Goal: Transaction & Acquisition: Purchase product/service

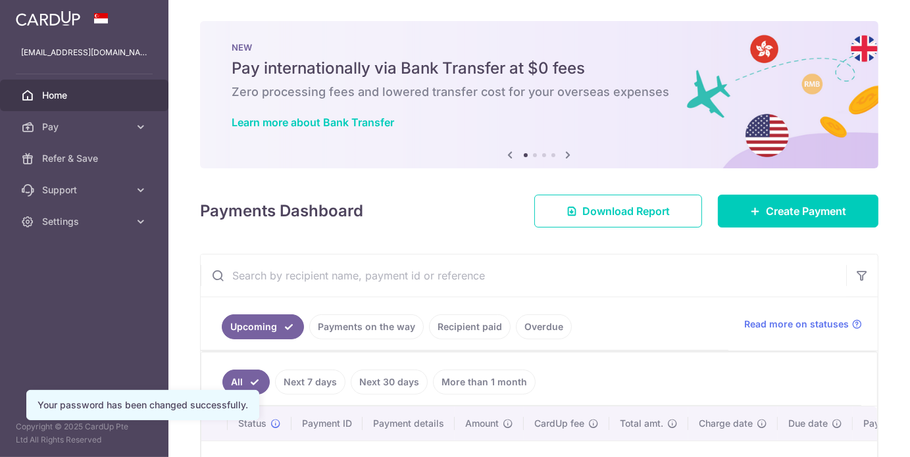
scroll to position [188, 0]
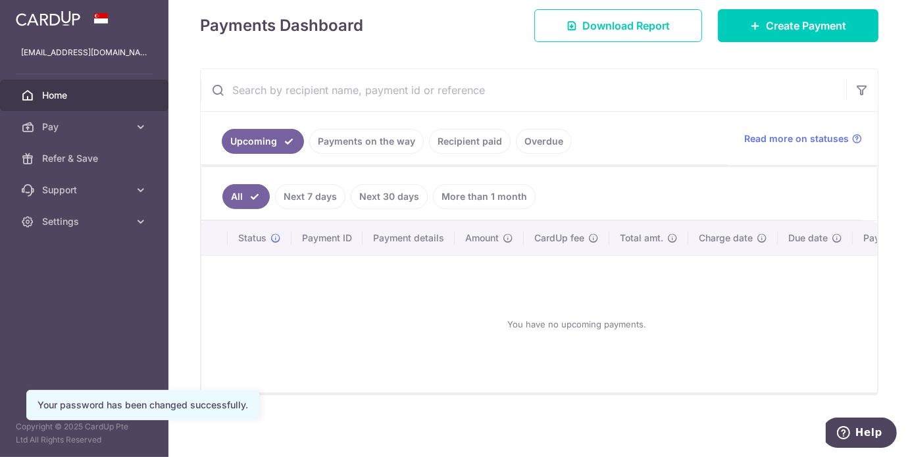
click at [346, 140] on link "Payments on the way" at bounding box center [366, 141] width 114 height 25
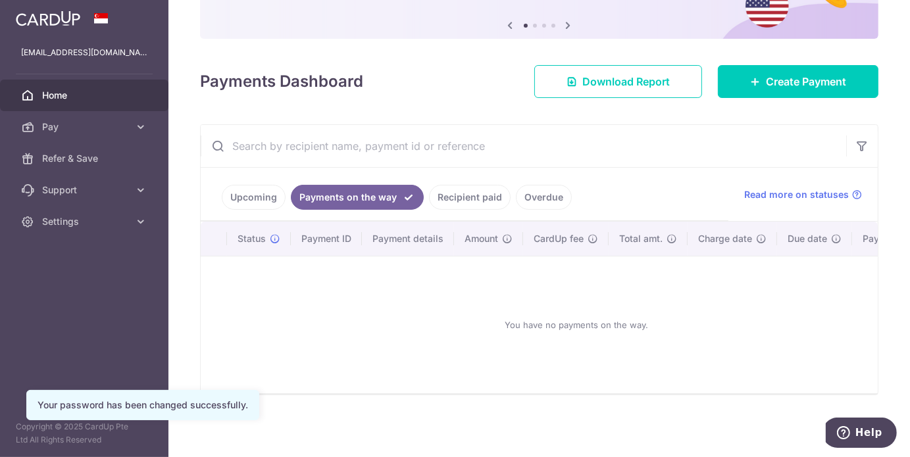
click at [455, 202] on link "Recipient paid" at bounding box center [470, 197] width 82 height 25
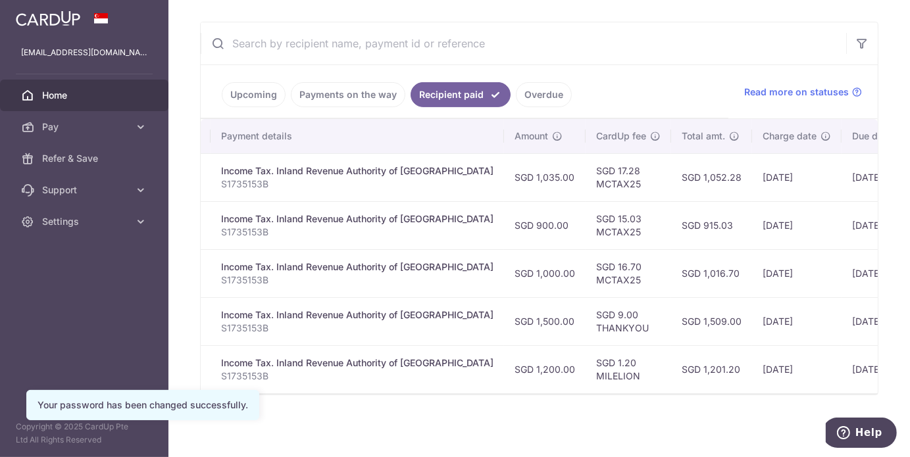
scroll to position [0, 316]
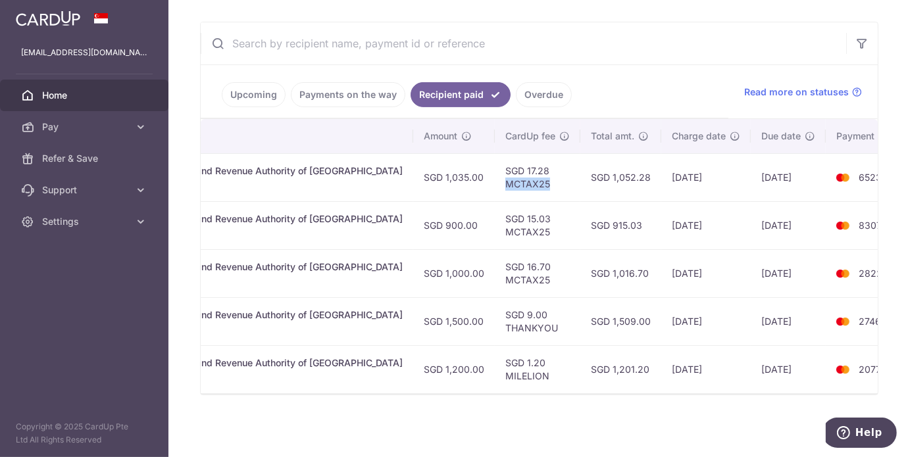
drag, startPoint x: 457, startPoint y: 183, endPoint x: 513, endPoint y: 180, distance: 56.7
click at [513, 180] on td "SGD 17.28 MCTAX25" at bounding box center [538, 177] width 86 height 48
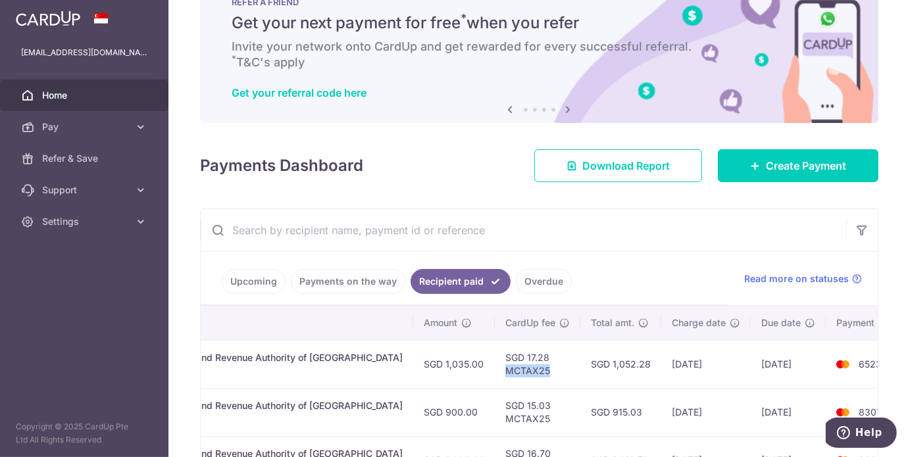
scroll to position [1, 0]
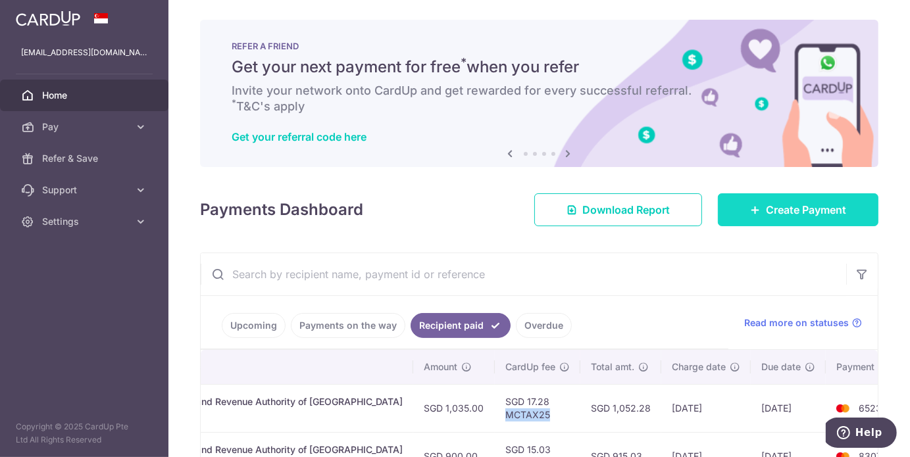
click at [736, 224] on link "Create Payment" at bounding box center [798, 209] width 161 height 33
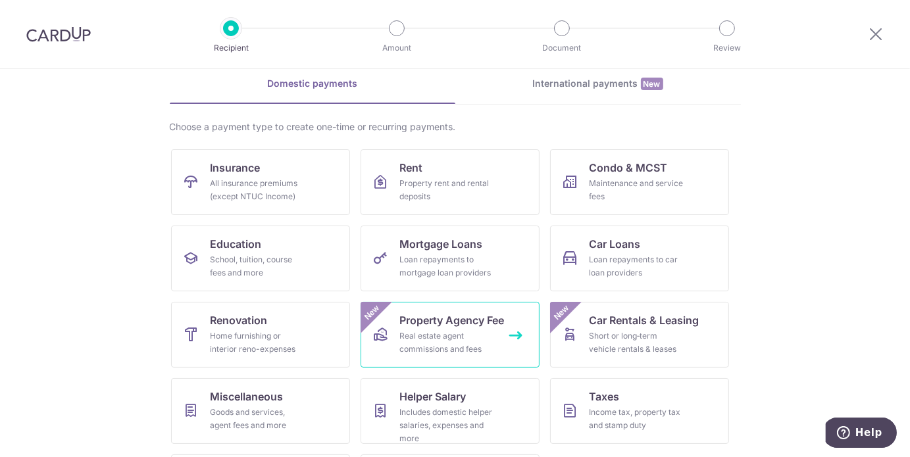
scroll to position [131, 0]
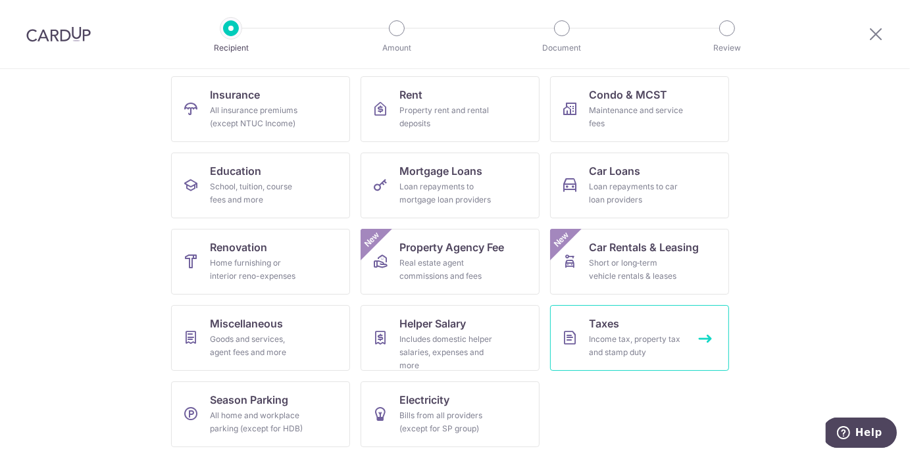
click at [592, 331] on link "Taxes Income tax, property tax and stamp duty" at bounding box center [639, 338] width 179 height 66
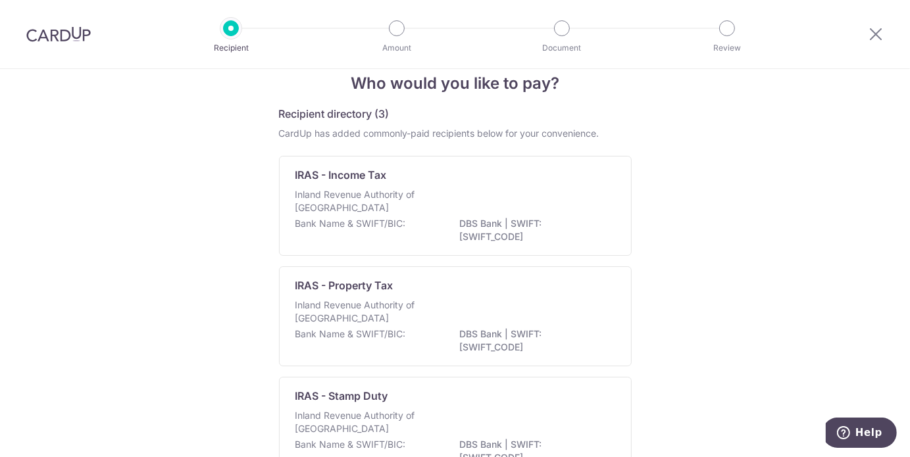
scroll to position [2, 0]
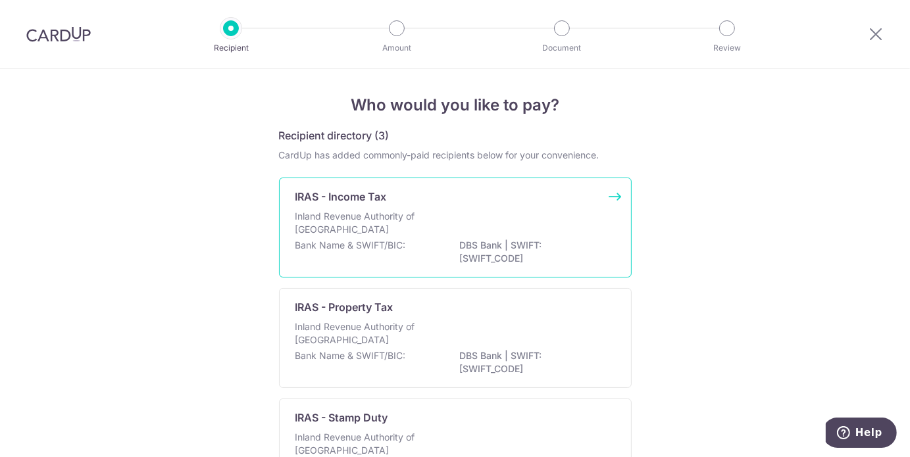
click at [496, 226] on div "Inland Revenue Authority of Singapore" at bounding box center [455, 224] width 320 height 29
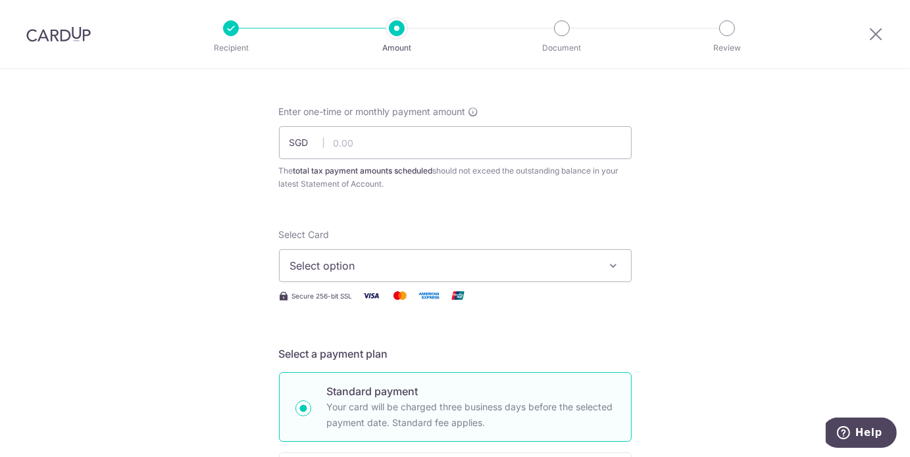
scroll to position [52, 0]
click at [472, 159] on div "Enter one-time or monthly payment amount SGD The total tax payment amounts sche…" at bounding box center [455, 147] width 353 height 86
click at [435, 153] on input "text" at bounding box center [455, 141] width 353 height 33
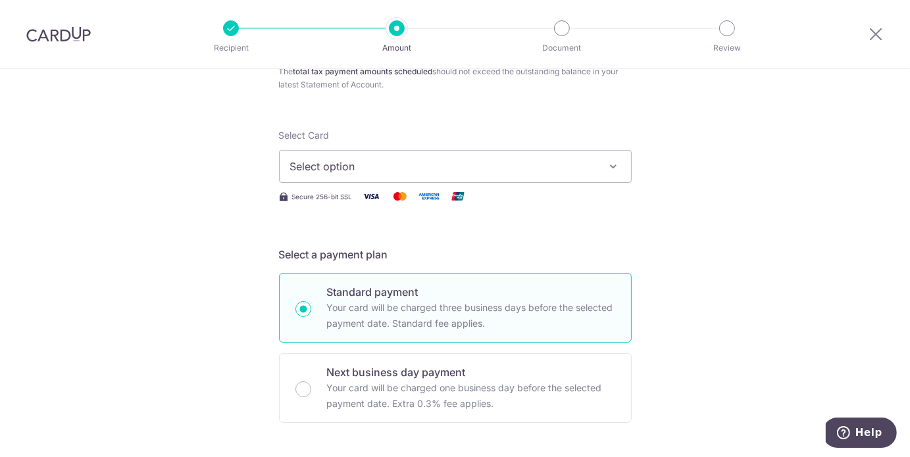
scroll to position [149, 0]
click at [373, 161] on span "Select option" at bounding box center [443, 167] width 307 height 16
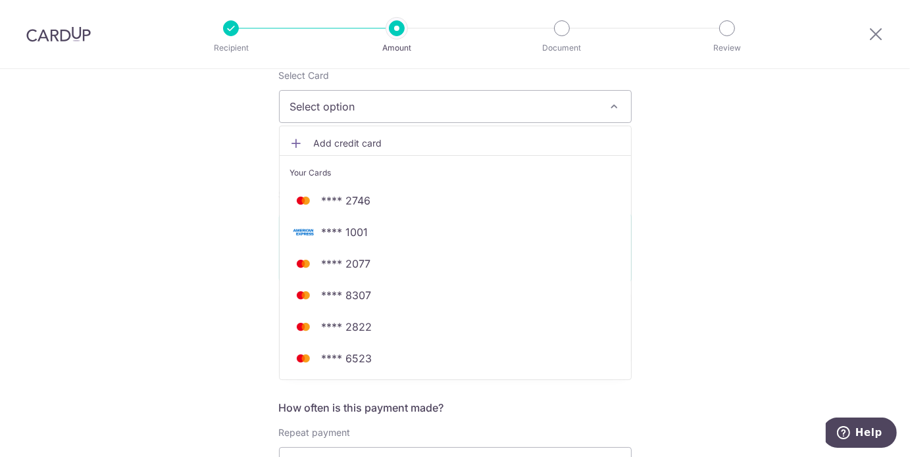
scroll to position [0, 0]
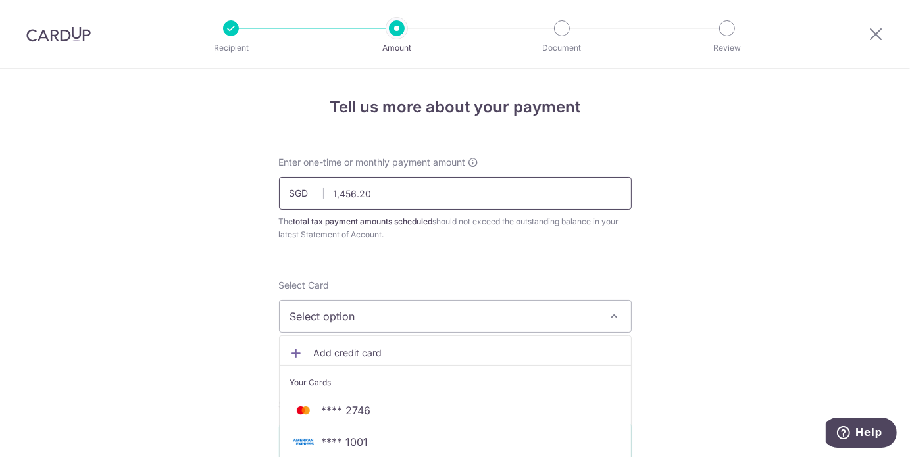
click at [393, 191] on input "1,456.20" at bounding box center [455, 193] width 353 height 33
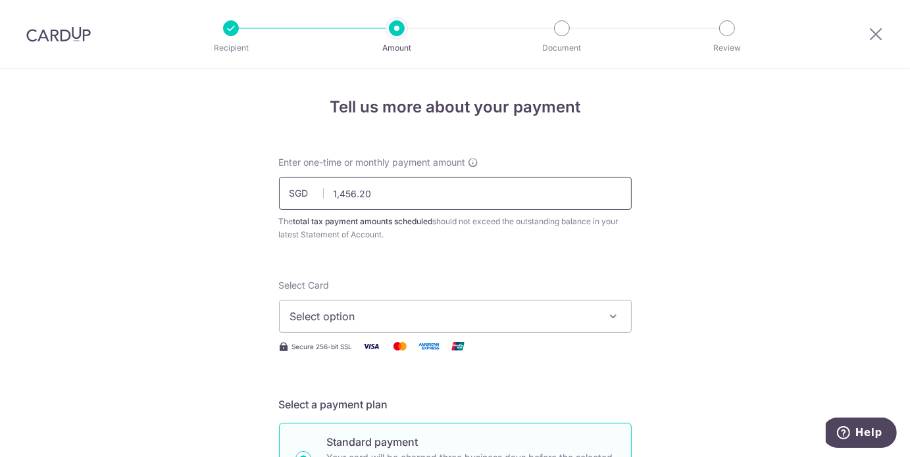
click at [393, 191] on input "1,456.20" at bounding box center [455, 193] width 353 height 33
drag, startPoint x: 407, startPoint y: 195, endPoint x: 289, endPoint y: 193, distance: 117.8
click at [289, 193] on div "SGD 1,450.00 1450.00" at bounding box center [455, 193] width 353 height 33
type input "360.00"
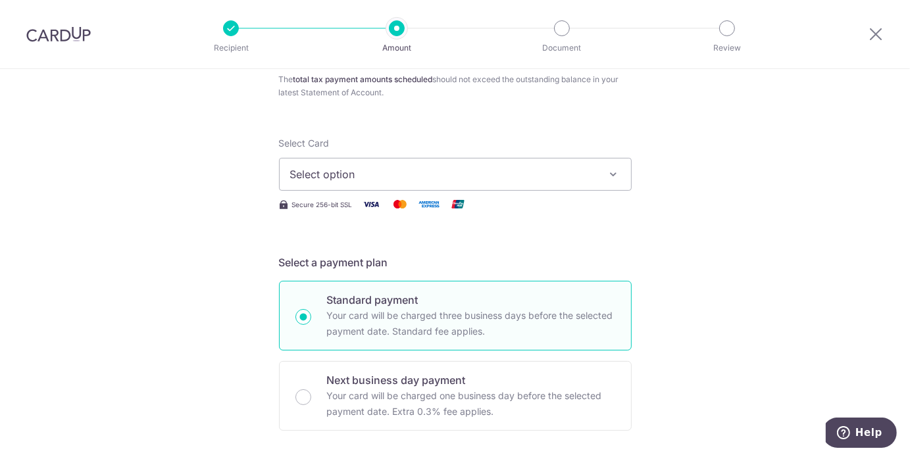
click at [359, 178] on span "Select option" at bounding box center [443, 174] width 307 height 16
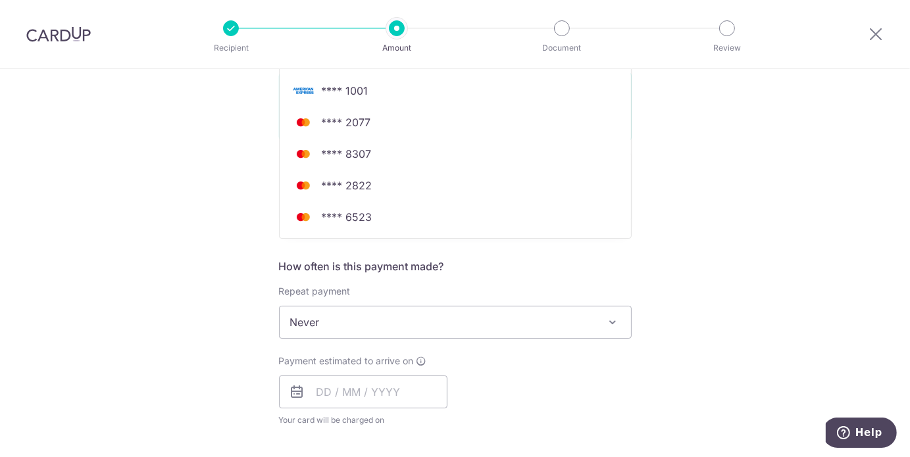
scroll to position [234, 0]
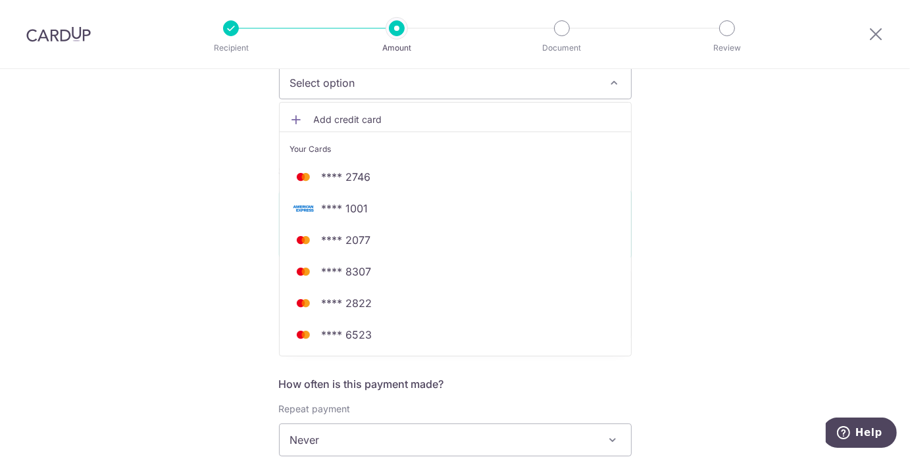
click at [407, 114] on span "Add credit card" at bounding box center [467, 119] width 307 height 13
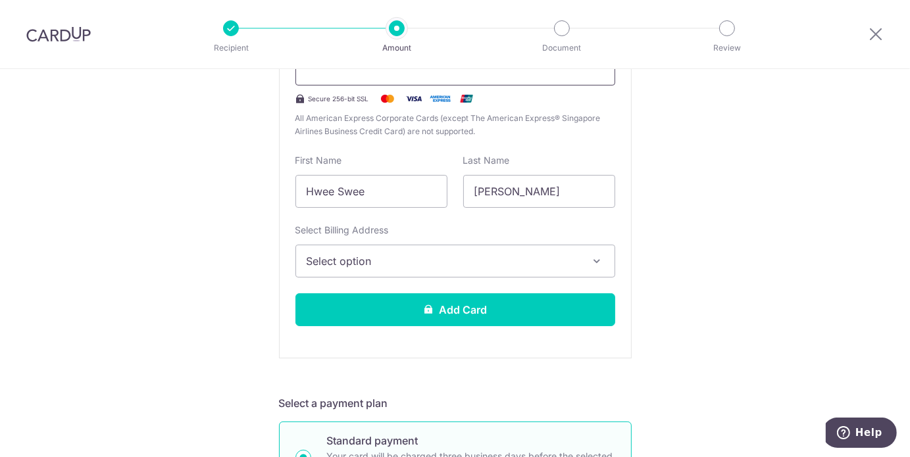
scroll to position [370, 0]
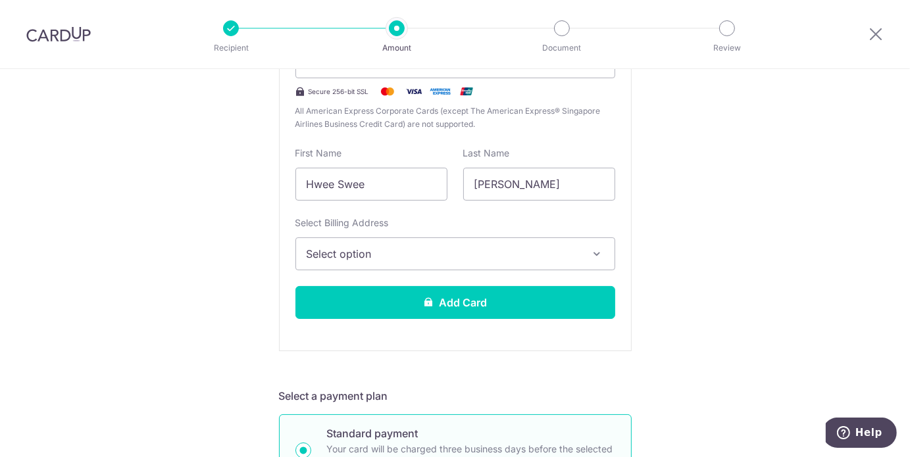
click at [429, 246] on span "Select option" at bounding box center [444, 254] width 274 height 16
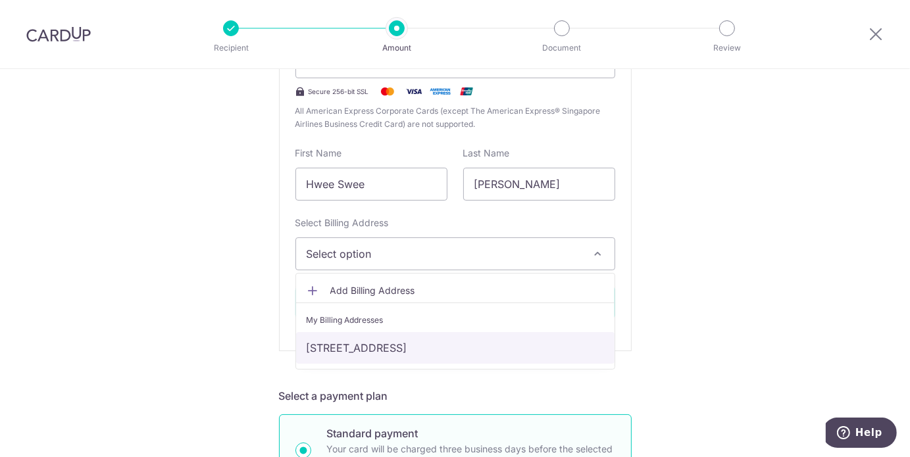
click at [391, 340] on link "[STREET_ADDRESS]" at bounding box center [455, 348] width 318 height 32
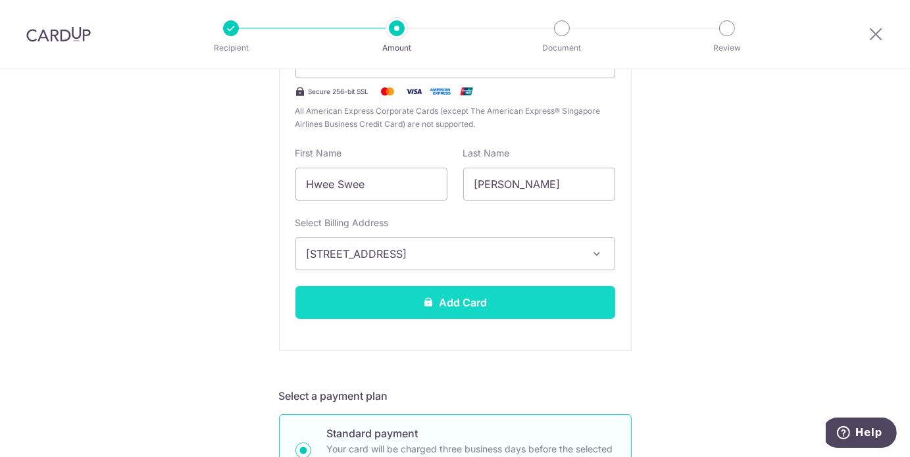
click at [432, 311] on button "Add Card" at bounding box center [455, 302] width 320 height 33
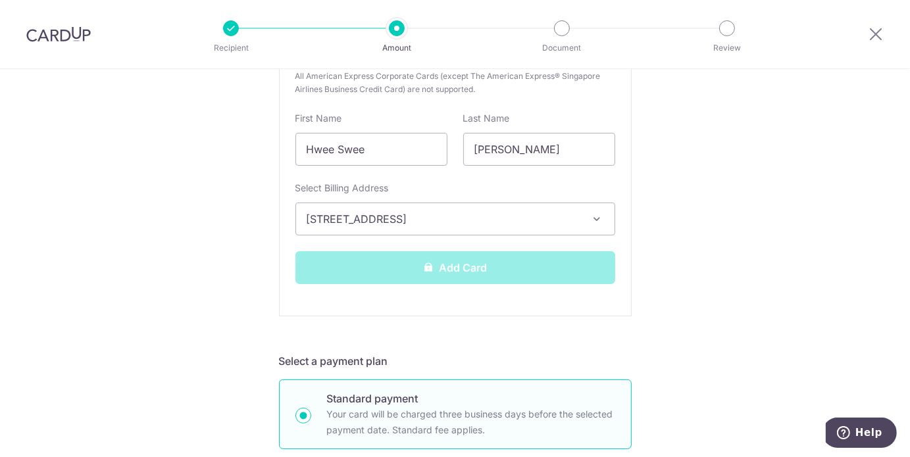
scroll to position [402, 0]
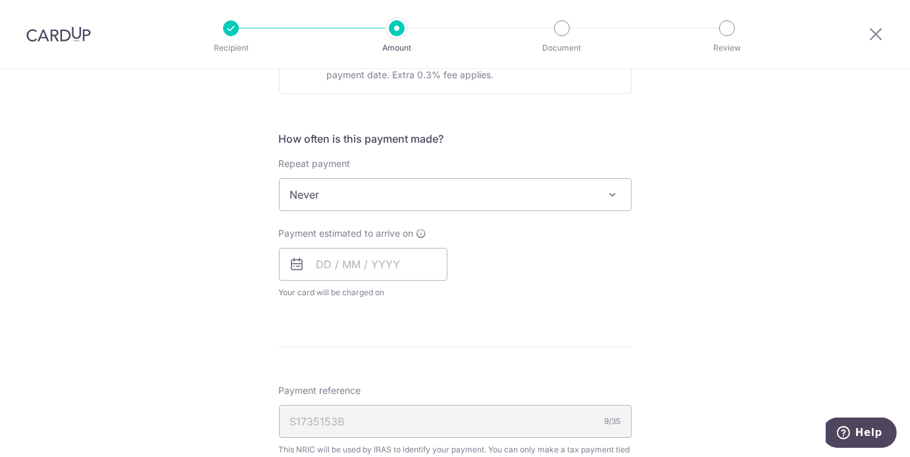
scroll to position [479, 0]
click at [390, 276] on input "text" at bounding box center [363, 264] width 168 height 33
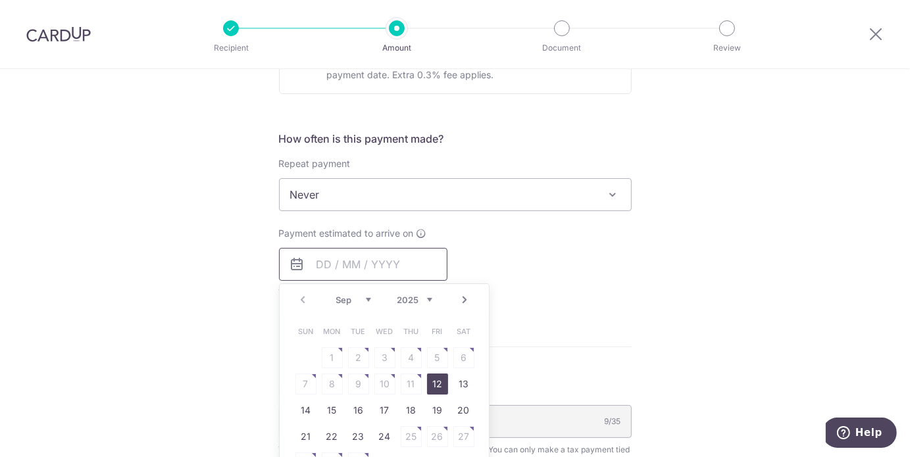
scroll to position [557, 0]
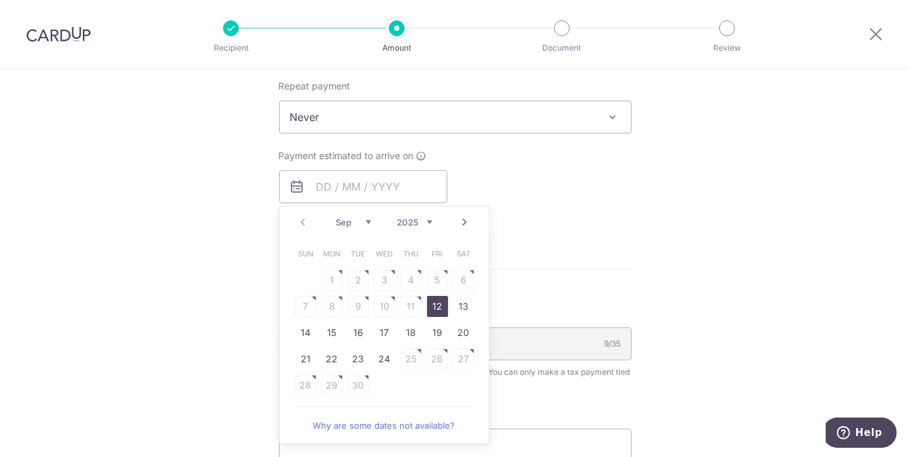
click at [566, 211] on div "Payment estimated to arrive on Prev Next Sep Oct Nov Dec 2025 2026 Sun Mon Tue …" at bounding box center [455, 185] width 368 height 72
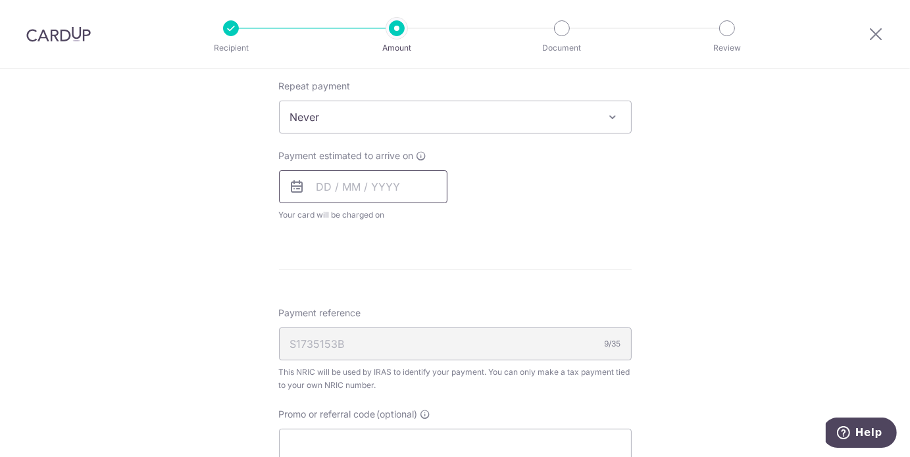
click at [408, 188] on input "text" at bounding box center [363, 186] width 168 height 33
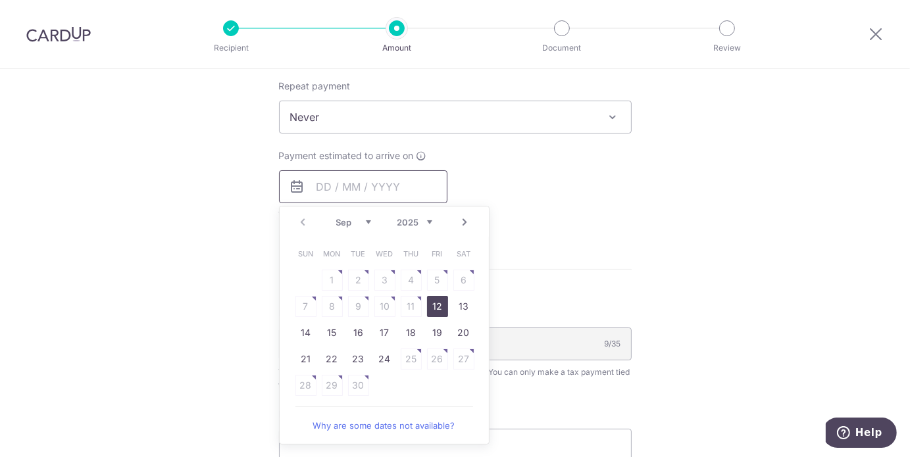
click at [408, 188] on input "text" at bounding box center [363, 186] width 168 height 33
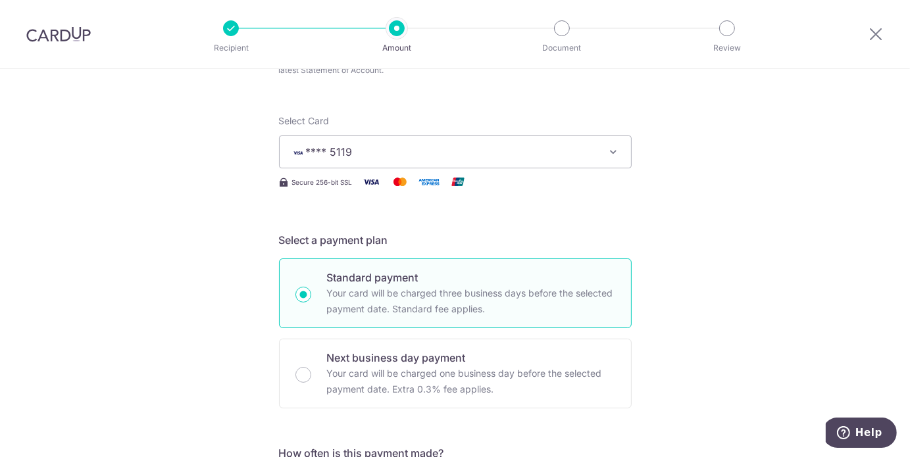
scroll to position [80, 0]
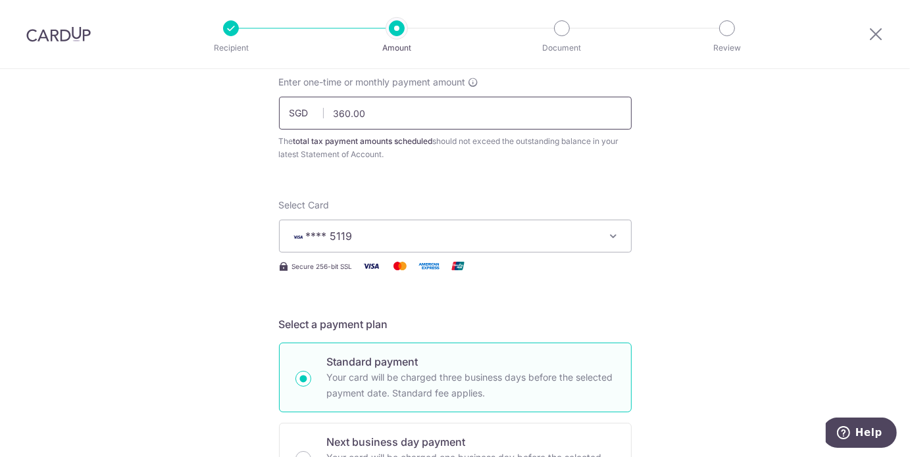
drag, startPoint x: 397, startPoint y: 121, endPoint x: 166, endPoint y: 121, distance: 231.0
type input "266.00"
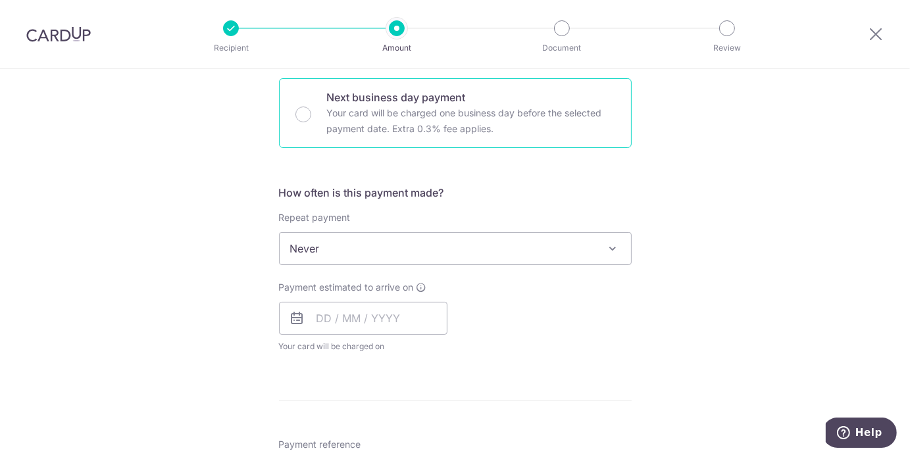
scroll to position [424, 0]
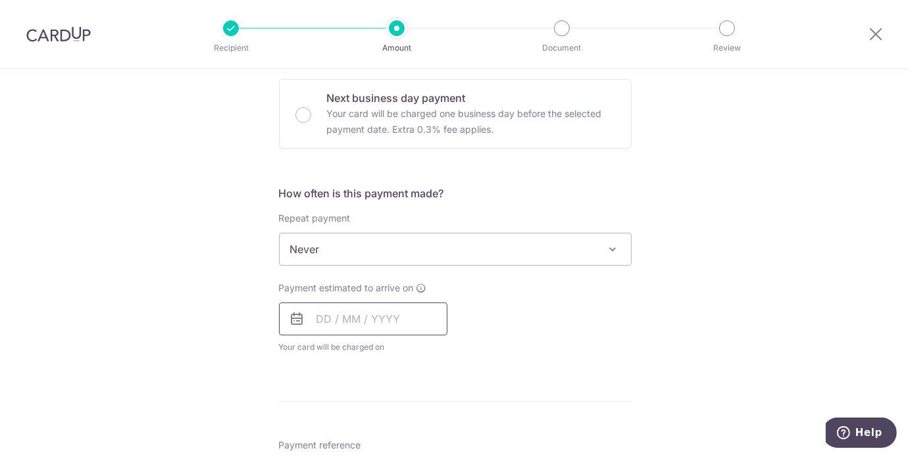
click at [403, 322] on input "text" at bounding box center [363, 319] width 168 height 33
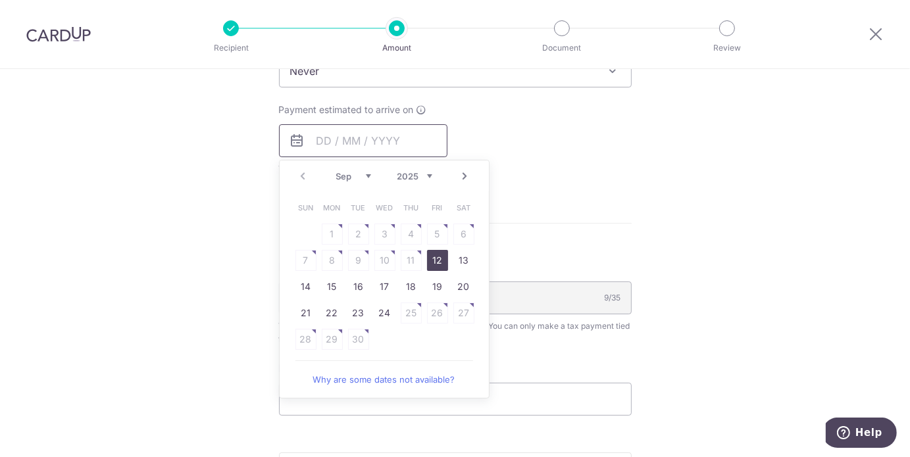
scroll to position [602, 0]
click at [378, 315] on link "24" at bounding box center [384, 313] width 21 height 21
type input "[DATE]"
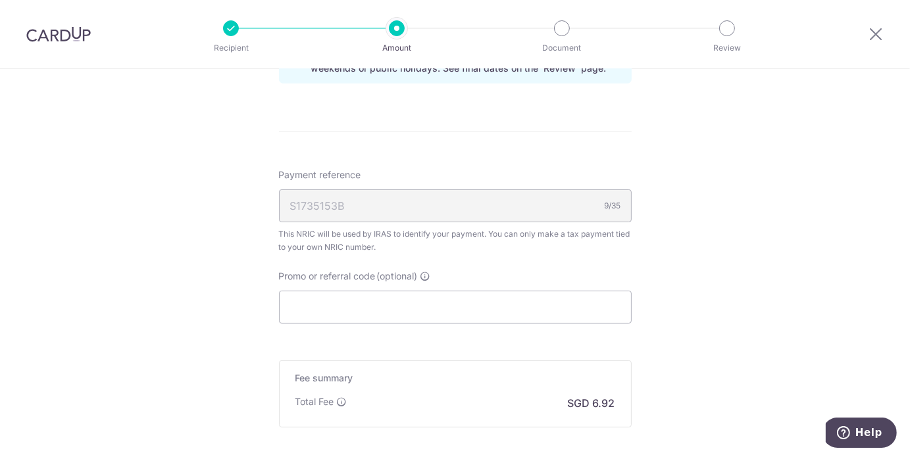
scroll to position [884, 0]
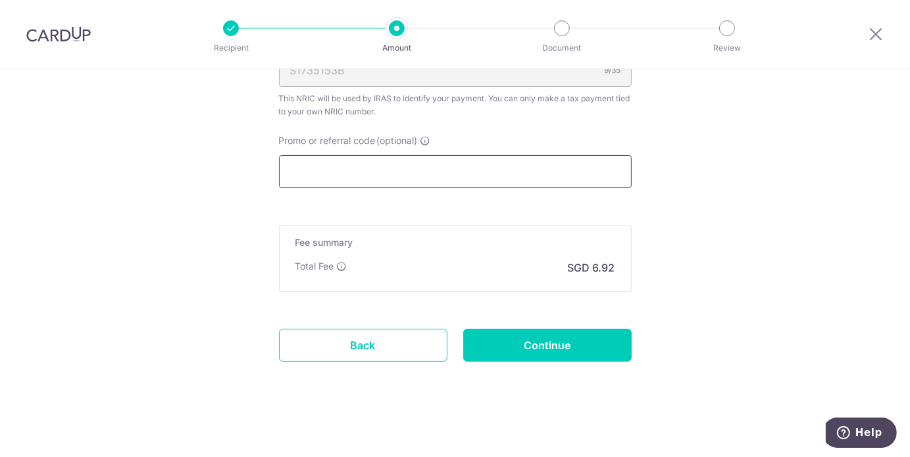
click at [478, 180] on input "Promo or referral code (optional)" at bounding box center [455, 171] width 353 height 33
paste input "VTAX25R"
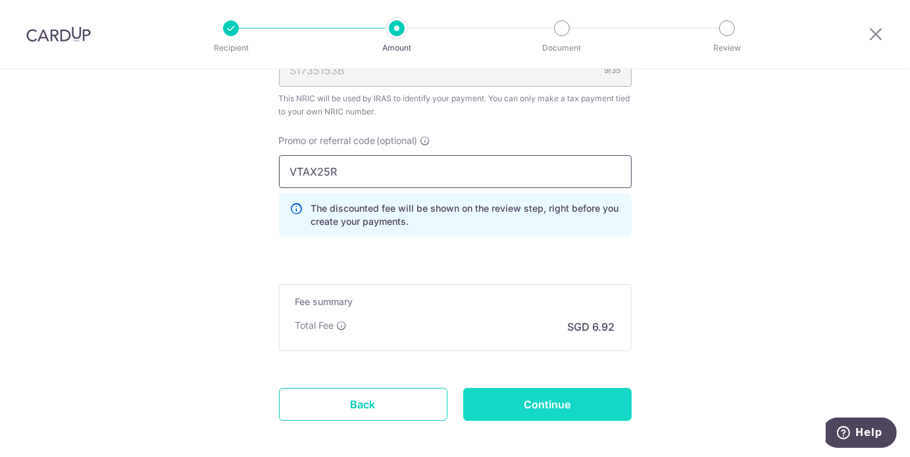
type input "VTAX25R"
click at [566, 403] on input "Continue" at bounding box center [547, 404] width 168 height 33
type input "Create Schedule"
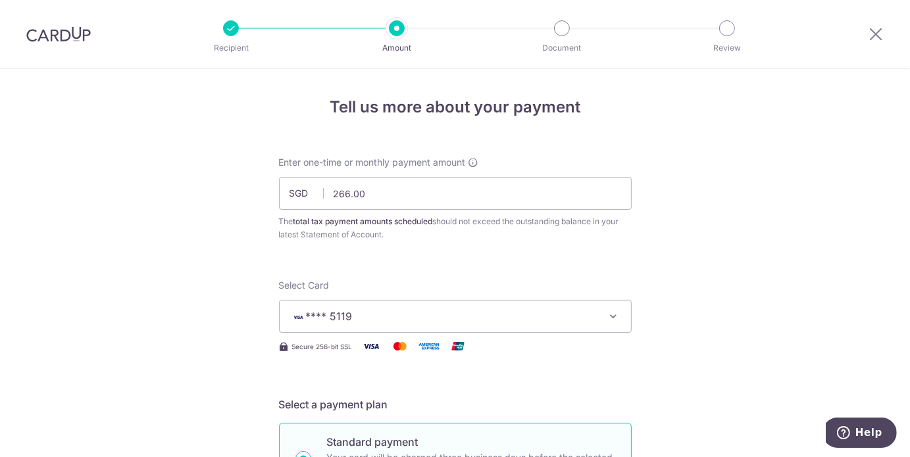
scroll to position [1, 0]
